Goal: Navigation & Orientation: Understand site structure

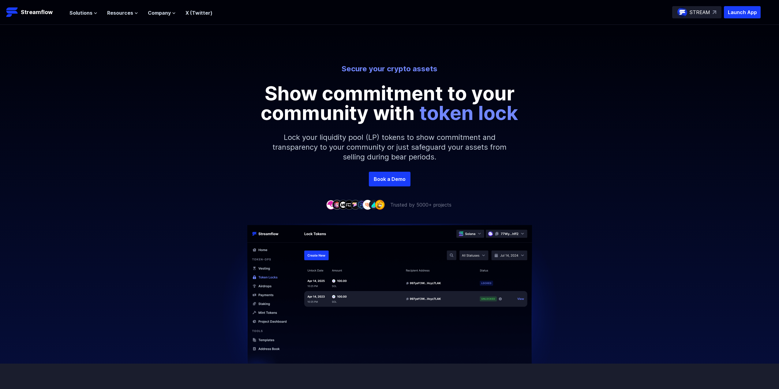
drag, startPoint x: 573, startPoint y: 251, endPoint x: 228, endPoint y: 84, distance: 383.2
click at [87, 12] on span "Solutions" at bounding box center [80, 12] width 23 height 7
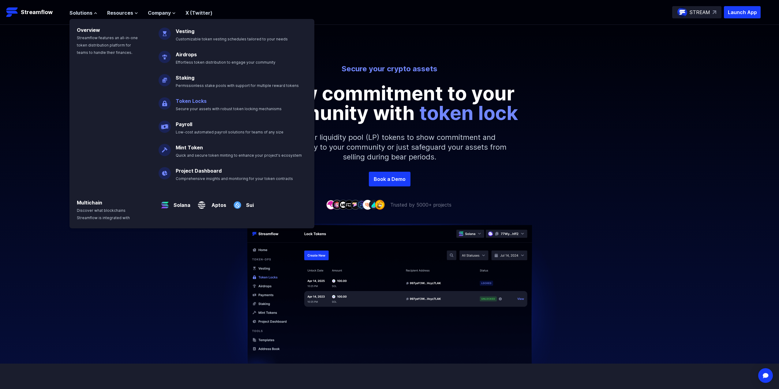
click at [180, 98] on link "Token Locks" at bounding box center [191, 101] width 31 height 6
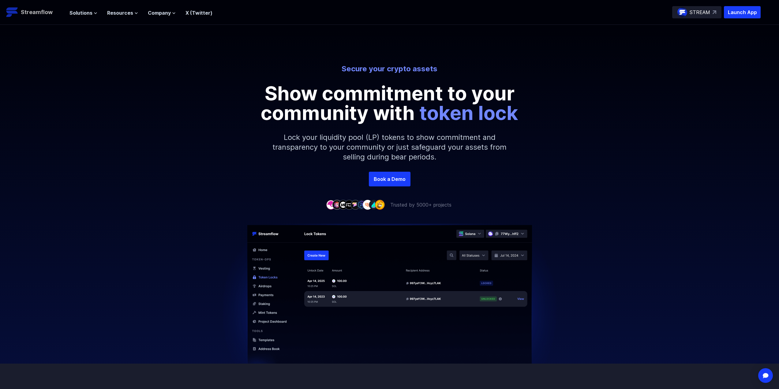
click at [47, 12] on p "Streamflow" at bounding box center [37, 12] width 32 height 9
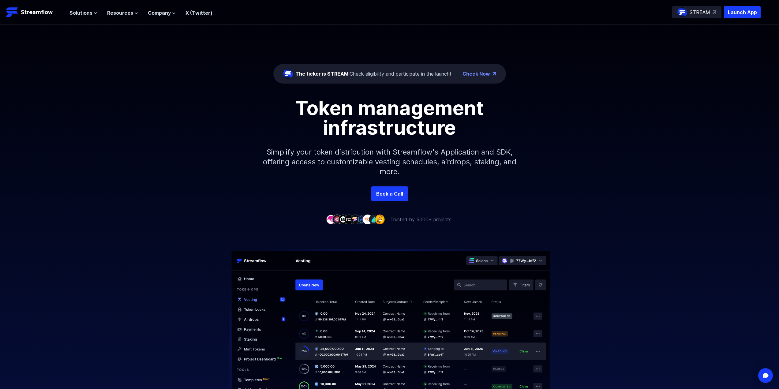
click at [385, 73] on div "The ticker is STREAM: Check eligibility and participate in the launch!" at bounding box center [372, 73] width 155 height 7
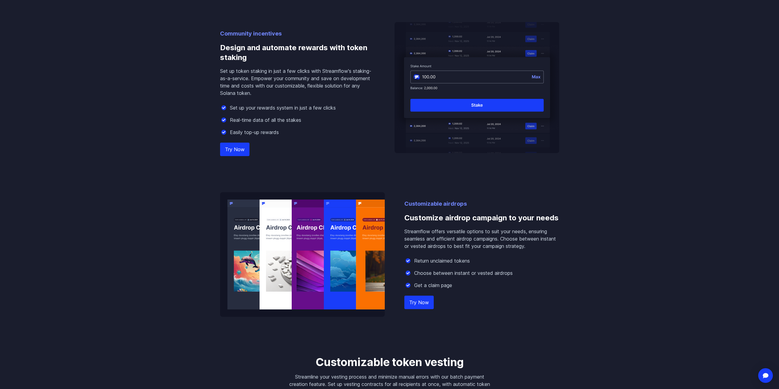
scroll to position [582, 0]
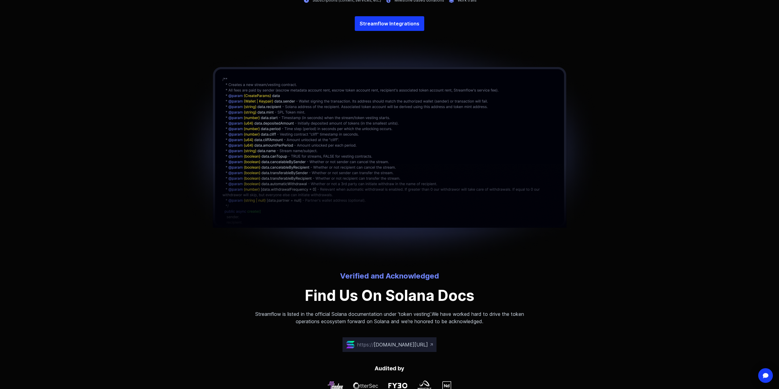
drag, startPoint x: 168, startPoint y: 266, endPoint x: 169, endPoint y: 275, distance: 9.0
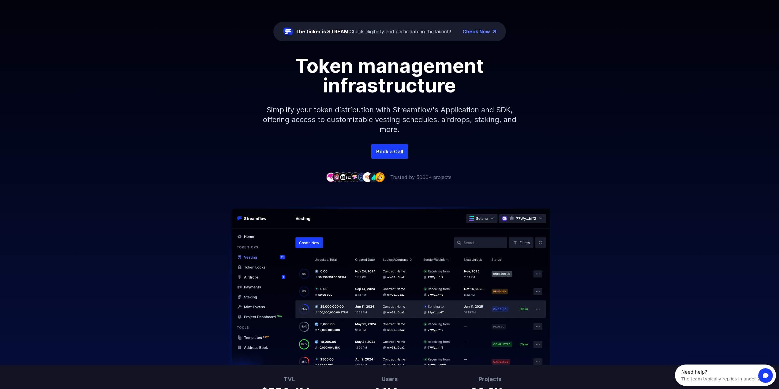
scroll to position [0, 0]
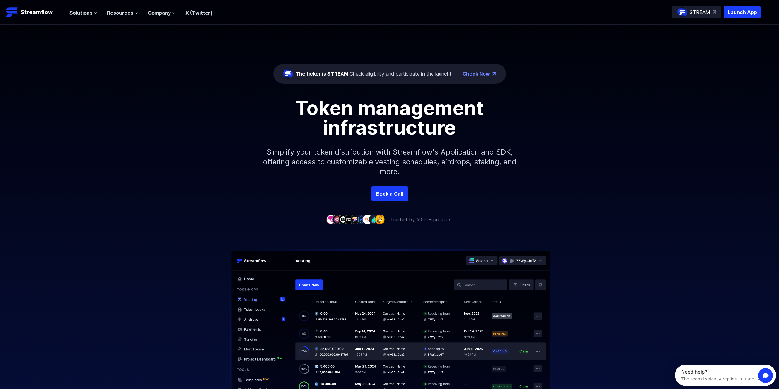
drag, startPoint x: 182, startPoint y: 327, endPoint x: 207, endPoint y: 99, distance: 229.7
click at [47, 12] on p "Streamflow" at bounding box center [37, 12] width 32 height 9
